Goal: Task Accomplishment & Management: Manage account settings

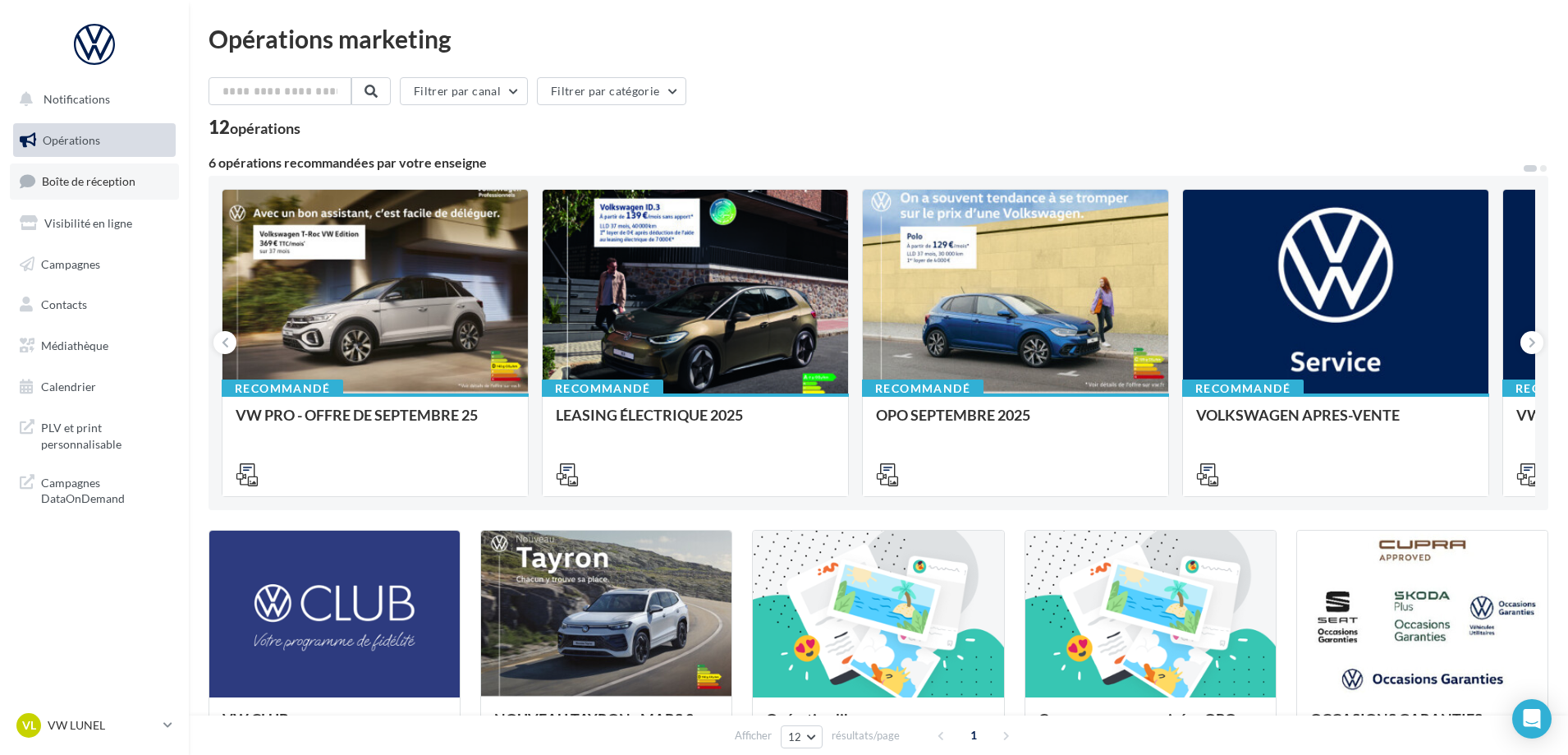
click at [115, 186] on span "Boîte de réception" at bounding box center [88, 181] width 93 height 14
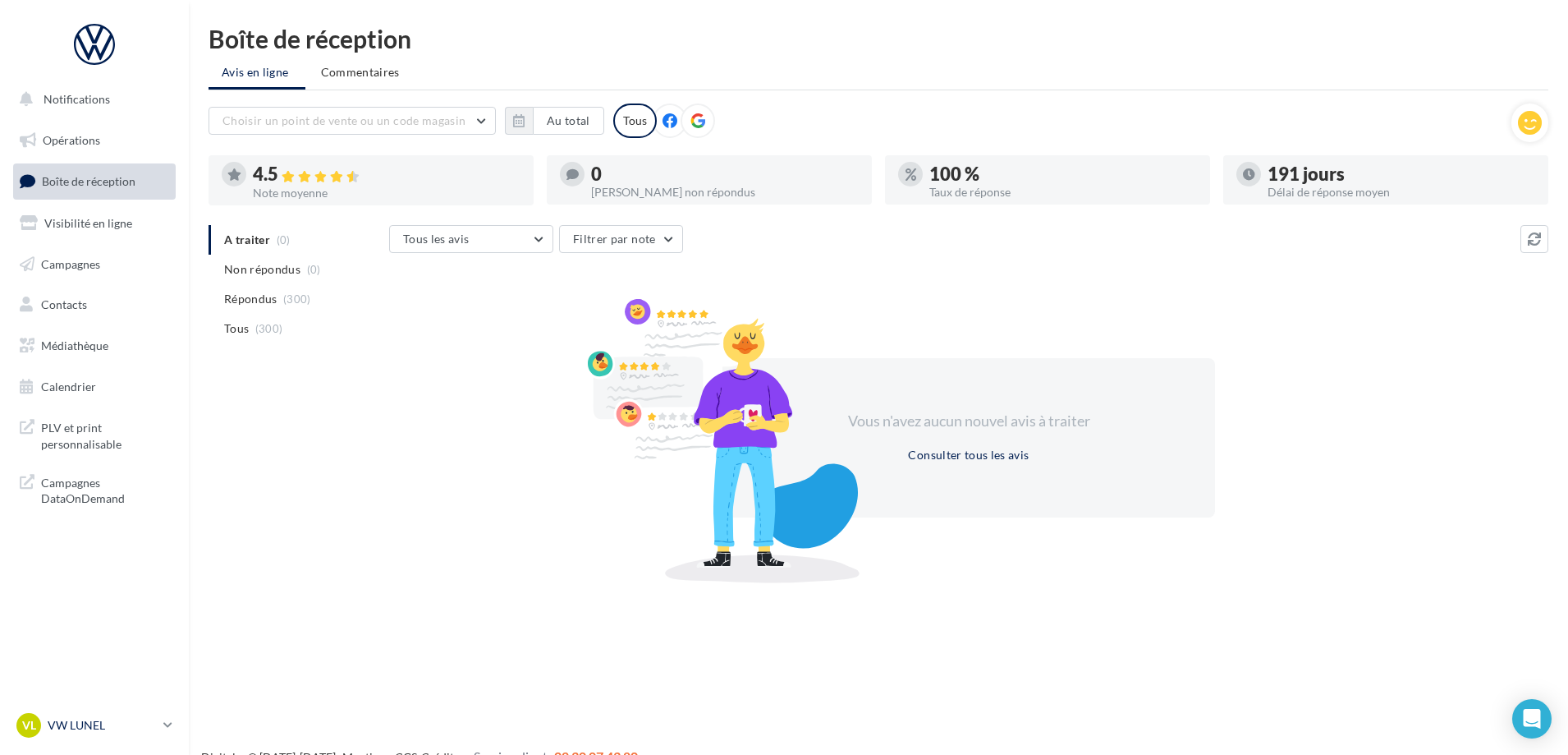
click at [124, 730] on p "VW LUNEL" at bounding box center [102, 725] width 109 height 17
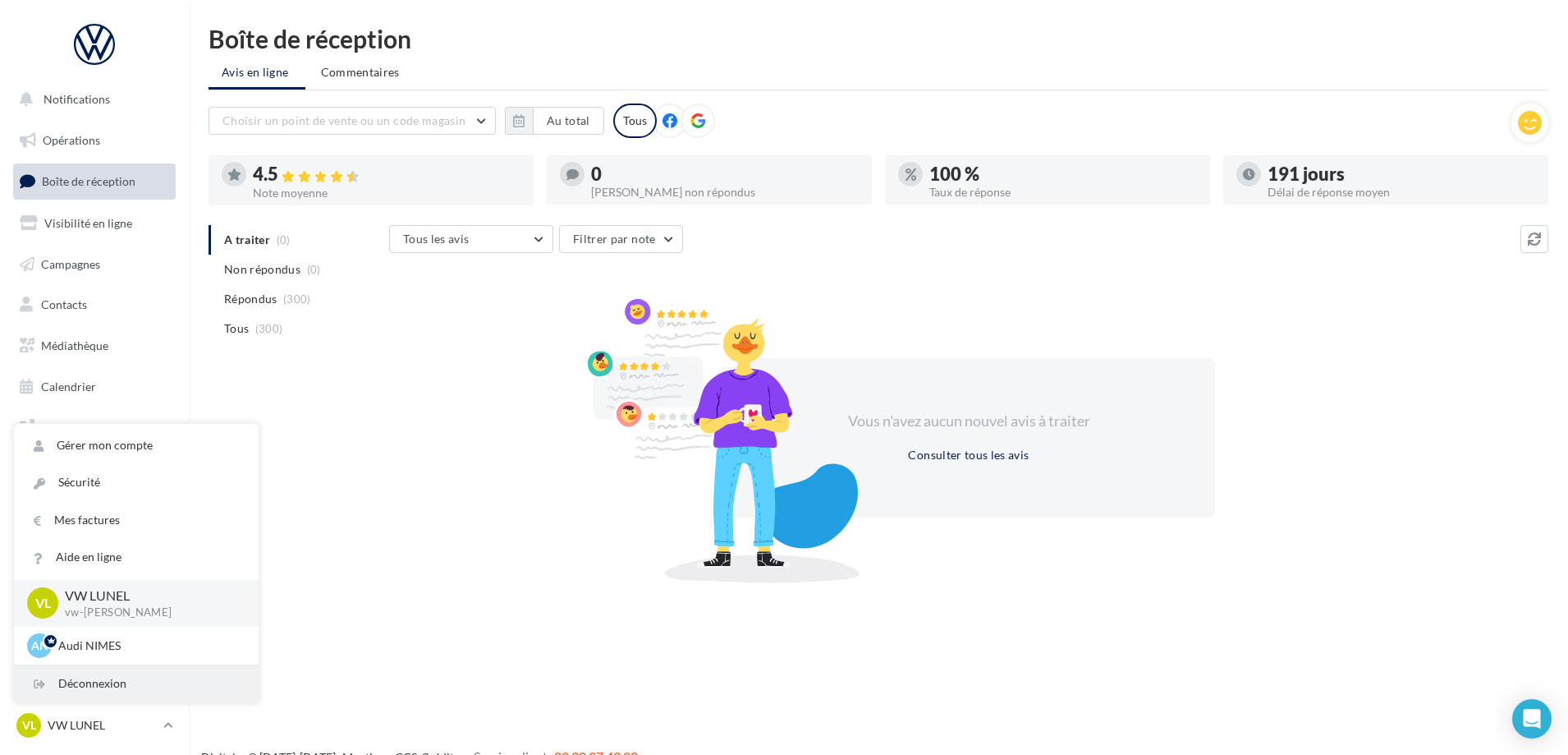
click at [114, 675] on div "Déconnexion" at bounding box center [136, 683] width 245 height 37
